Goal: Task Accomplishment & Management: Use online tool/utility

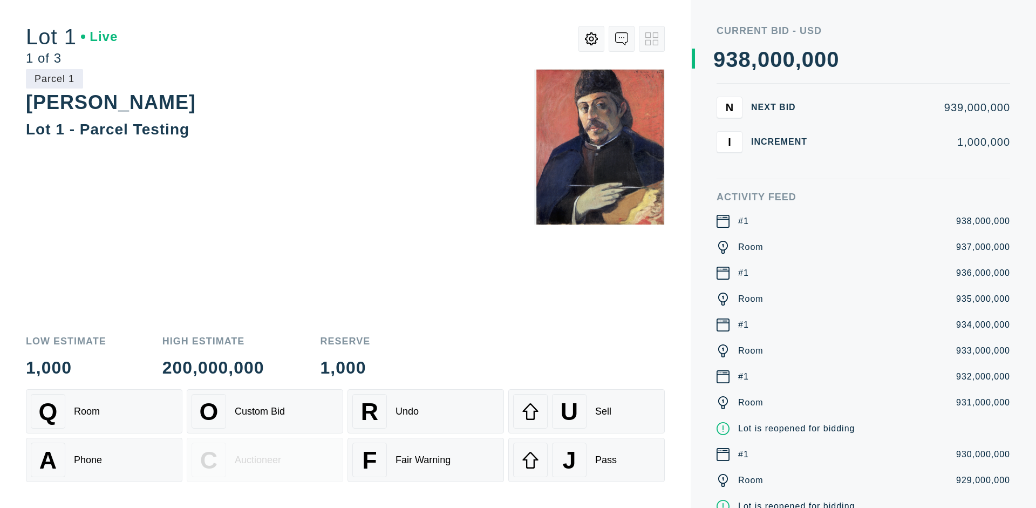
click at [587, 411] on div "U Sell" at bounding box center [586, 411] width 147 height 35
